Goal: Transaction & Acquisition: Purchase product/service

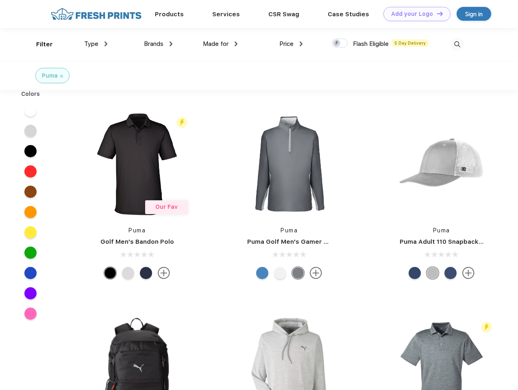
click at [414, 14] on link "Add your Logo Design Tool" at bounding box center [416, 14] width 67 height 14
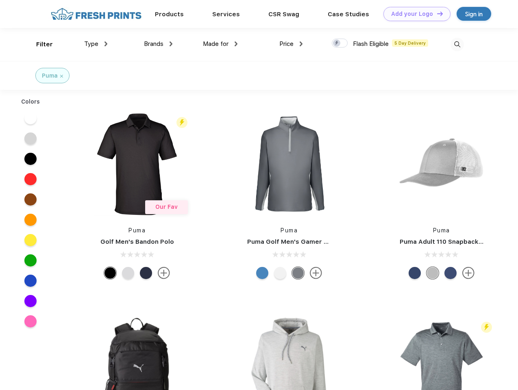
click at [0, 0] on div "Design Tool" at bounding box center [0, 0] width 0 height 0
click at [436, 13] on link "Add your Logo Design Tool" at bounding box center [416, 14] width 67 height 14
click at [39, 44] on div "Filter" at bounding box center [44, 44] width 17 height 9
click at [96, 44] on span "Type" at bounding box center [91, 43] width 14 height 7
click at [158, 44] on span "Brands" at bounding box center [154, 43] width 20 height 7
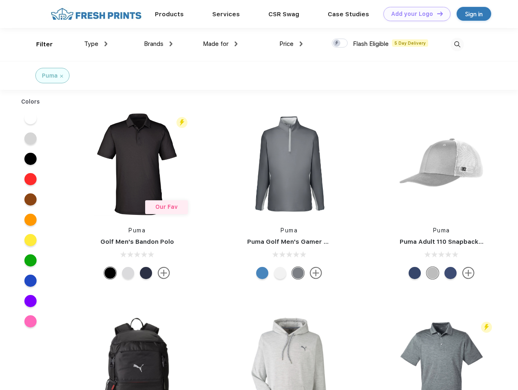
click at [220, 44] on span "Made for" at bounding box center [216, 43] width 26 height 7
click at [291, 44] on span "Price" at bounding box center [286, 43] width 14 height 7
click at [340, 44] on div at bounding box center [340, 43] width 16 height 9
click at [337, 44] on input "checkbox" at bounding box center [334, 40] width 5 height 5
click at [457, 44] on img at bounding box center [456, 44] width 13 height 13
